Goal: Task Accomplishment & Management: Use online tool/utility

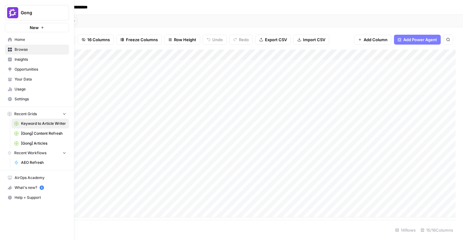
click at [46, 142] on span "[Gong] Articles" at bounding box center [43, 143] width 45 height 6
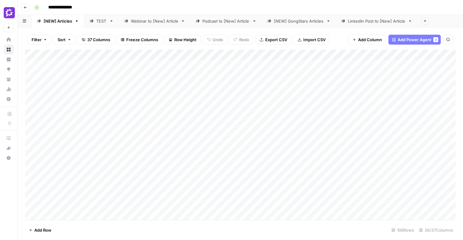
click at [388, 55] on div "Add Column" at bounding box center [240, 134] width 430 height 170
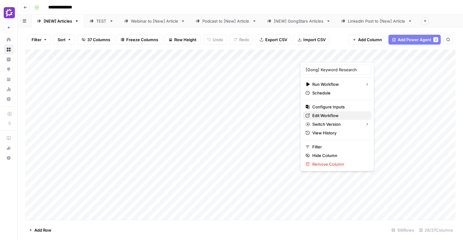
click at [329, 115] on span "Edit Workflow" at bounding box center [339, 115] width 54 height 6
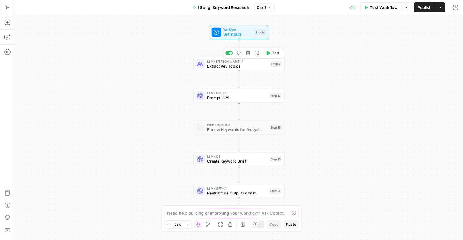
click at [245, 66] on span "Extract Key Topics" at bounding box center [237, 66] width 61 height 6
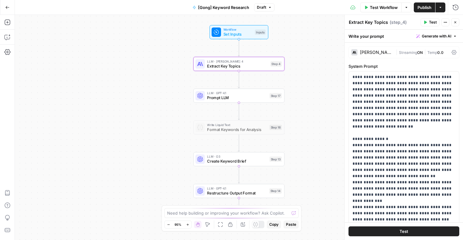
click at [382, 52] on div "[PERSON_NAME] 4" at bounding box center [376, 52] width 33 height 4
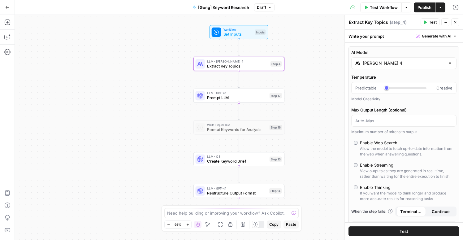
click at [387, 65] on input "[PERSON_NAME] 4" at bounding box center [403, 63] width 82 height 6
